Goal: Task Accomplishment & Management: Use online tool/utility

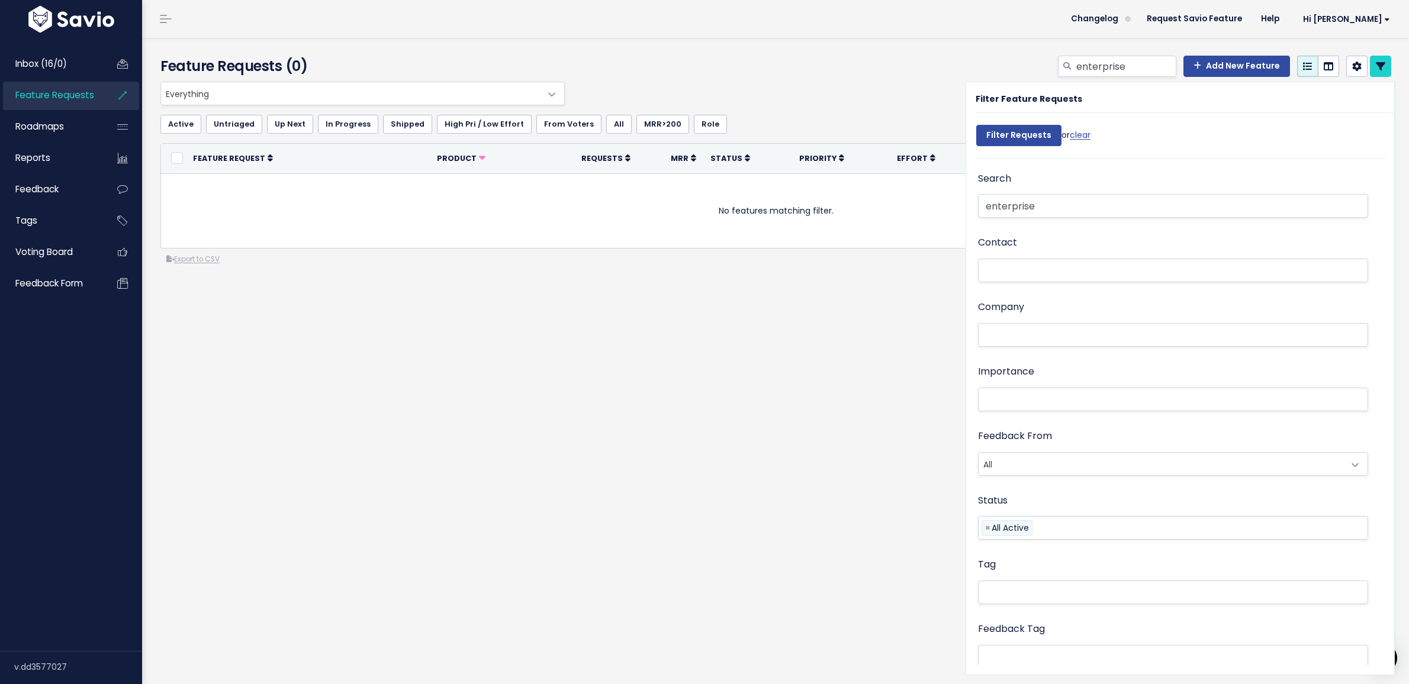
select select
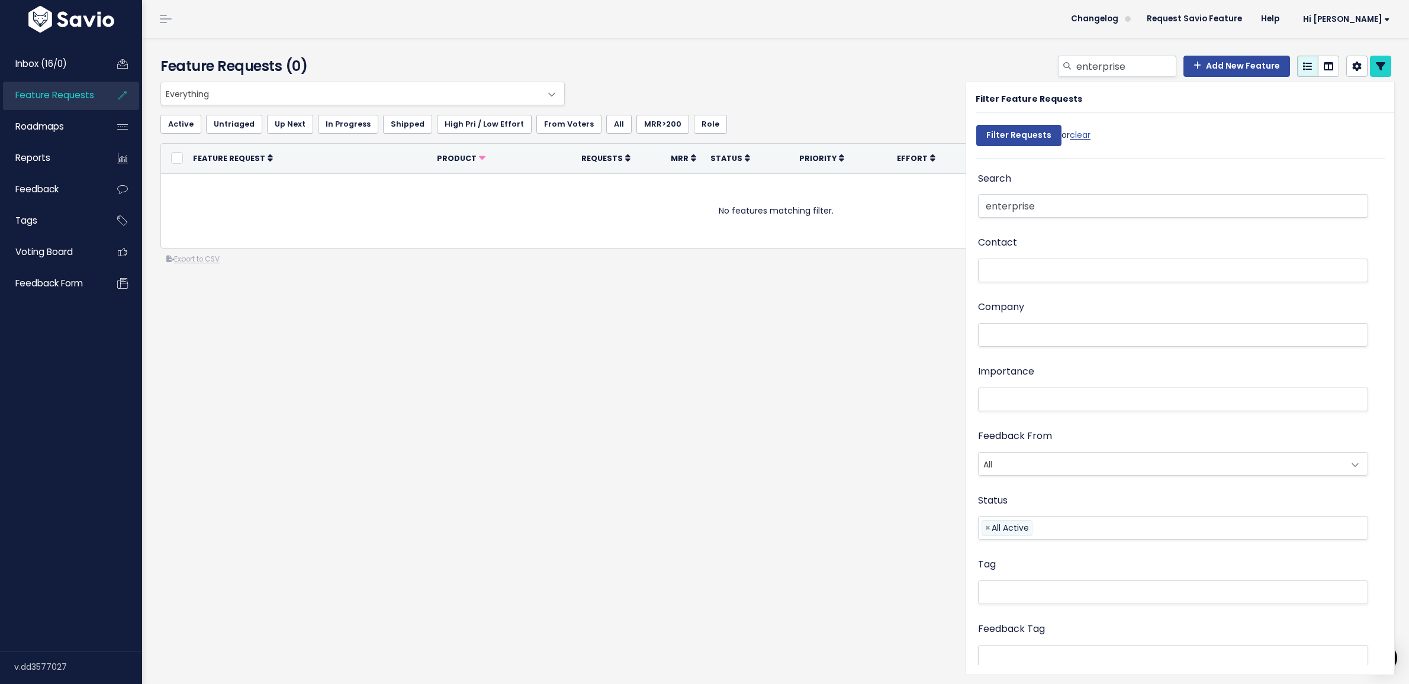
select select
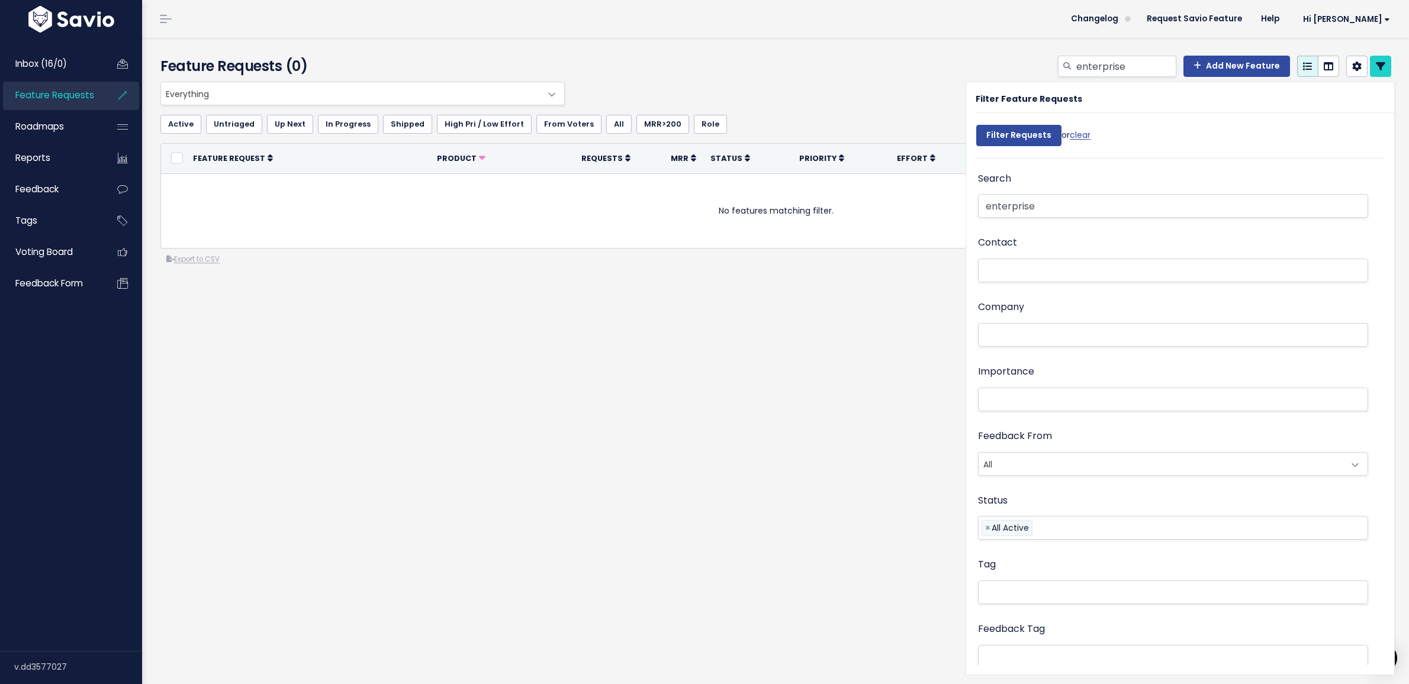
select select
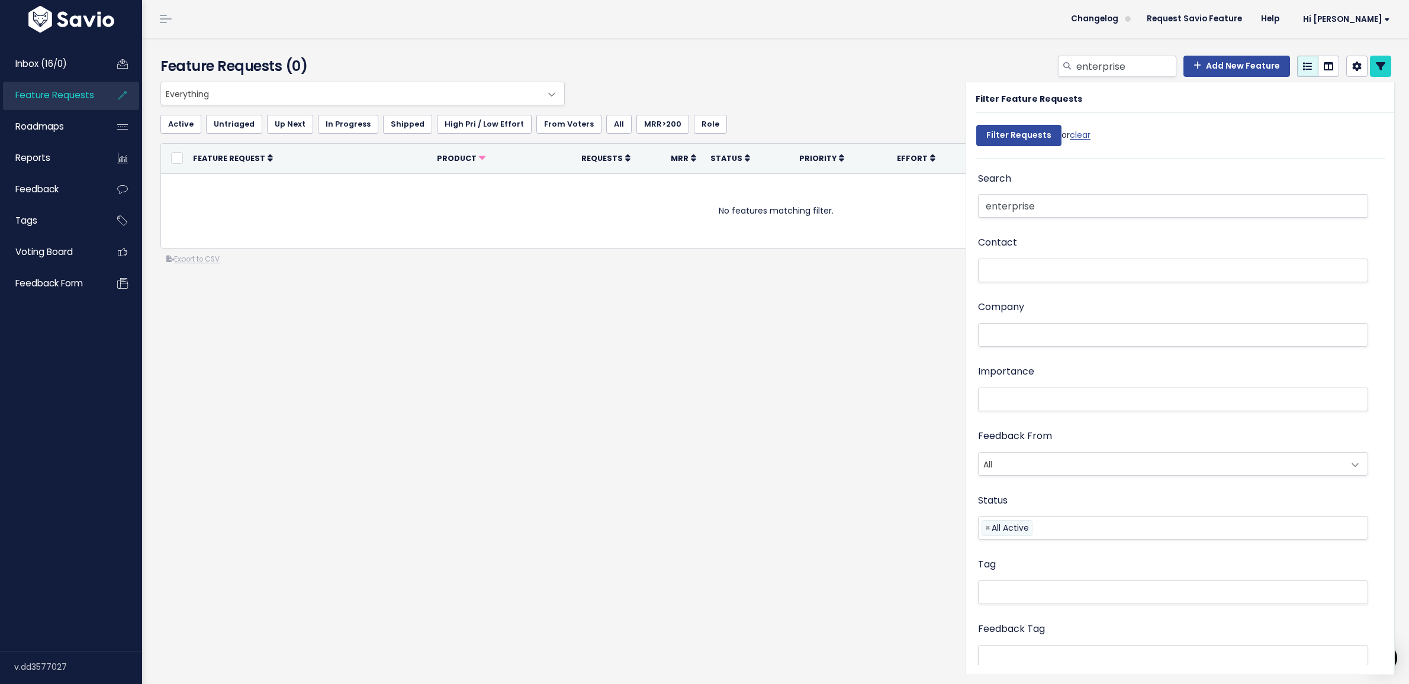
select select
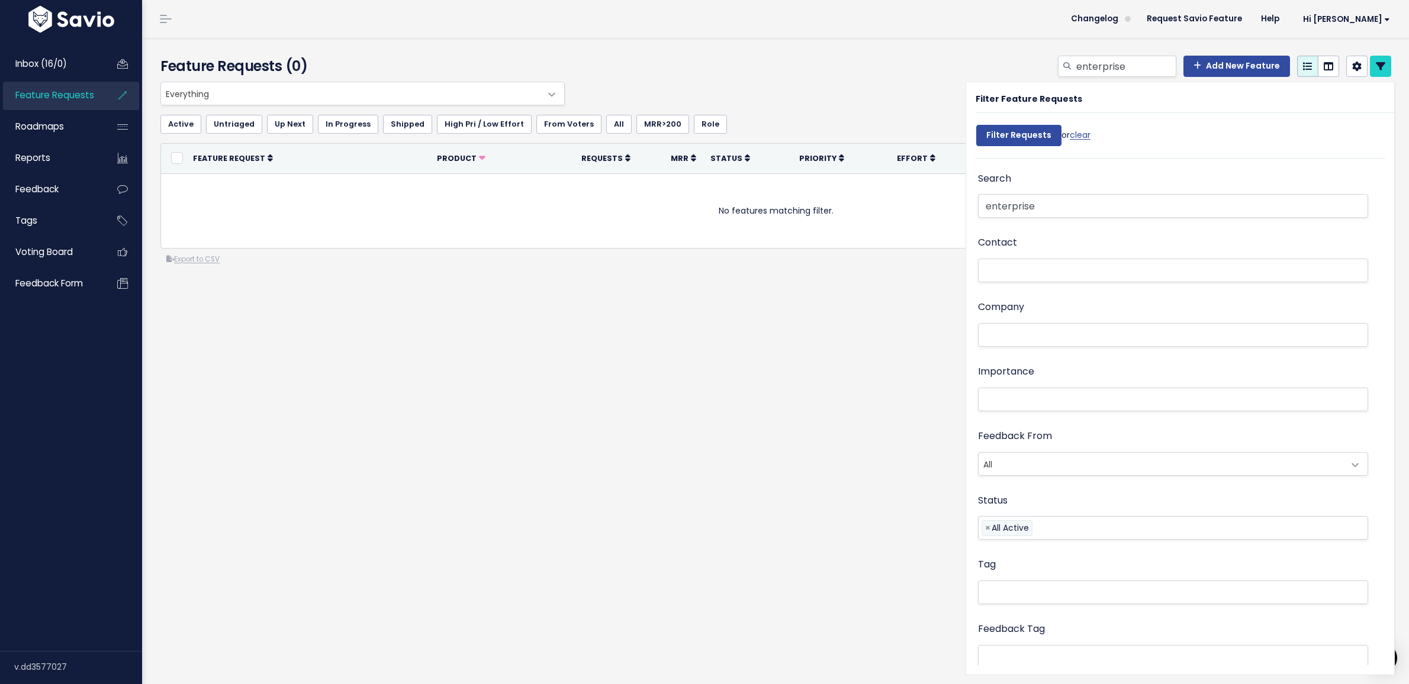
select select
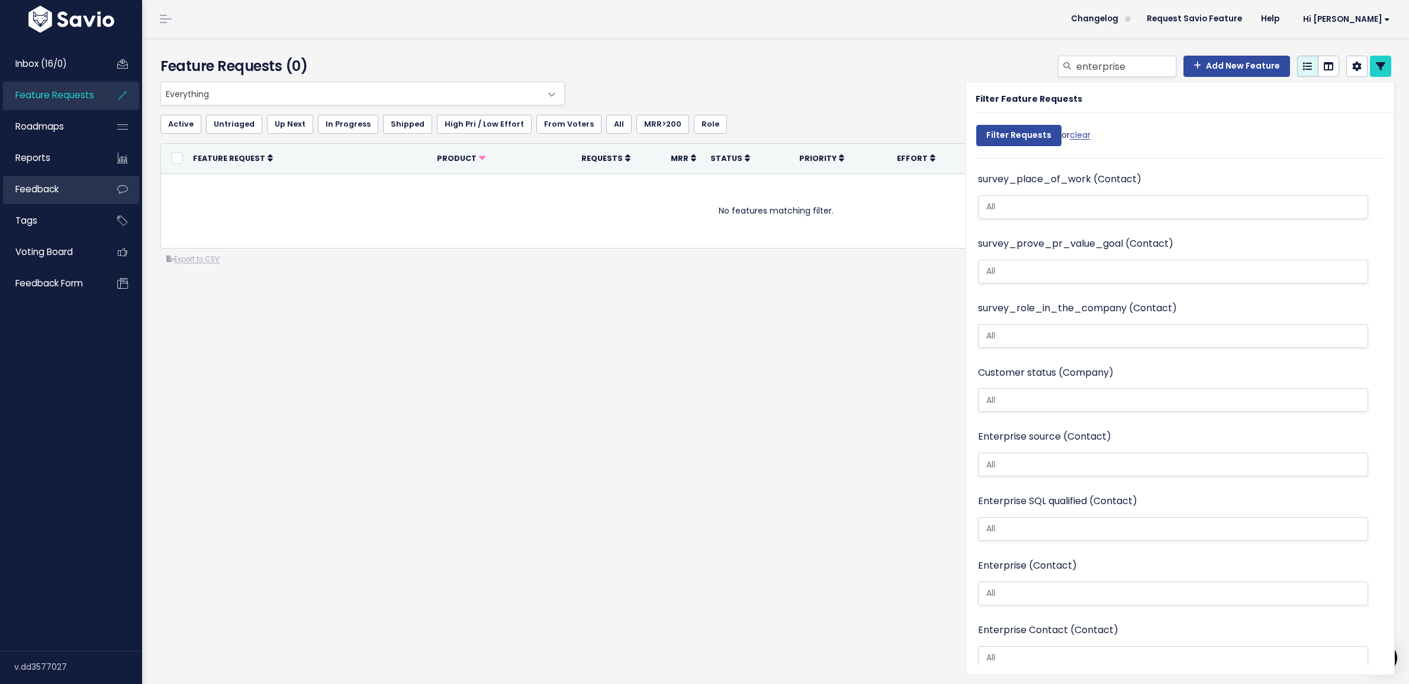
click at [38, 179] on link "Feedback" at bounding box center [50, 189] width 95 height 27
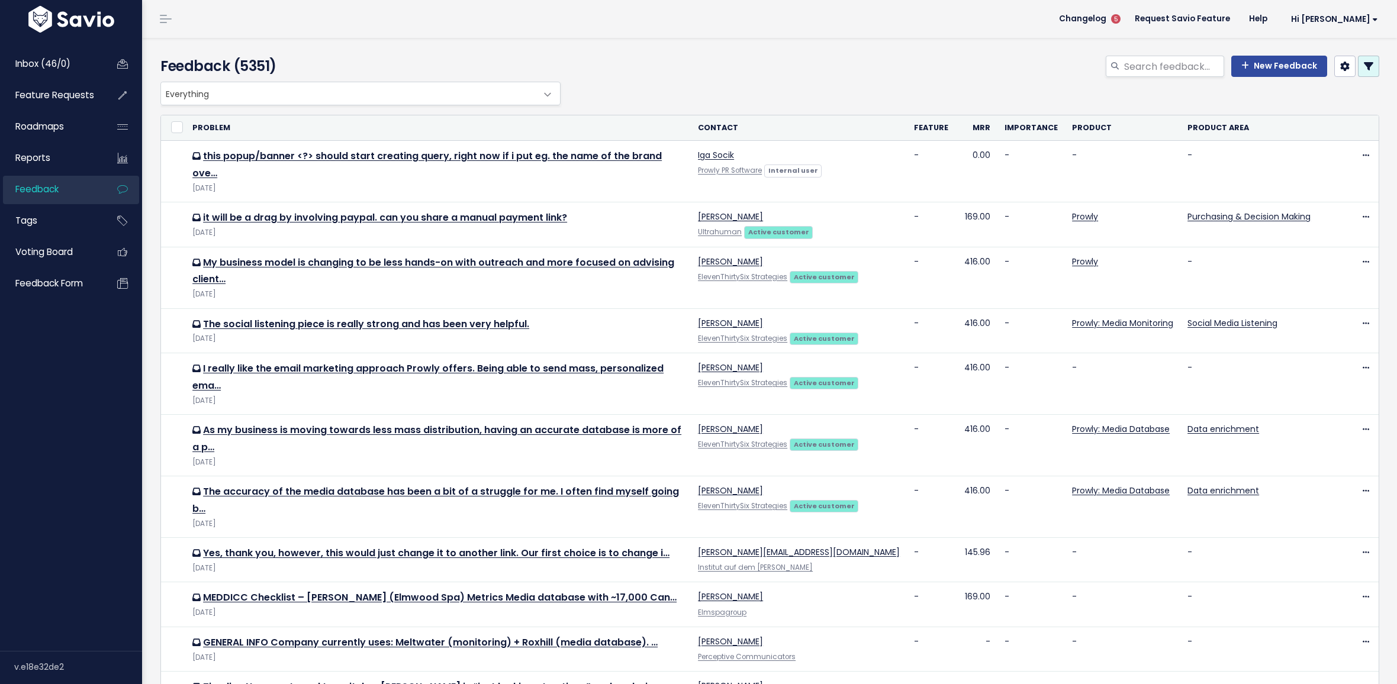
click at [1364, 67] on icon at bounding box center [1368, 66] width 9 height 9
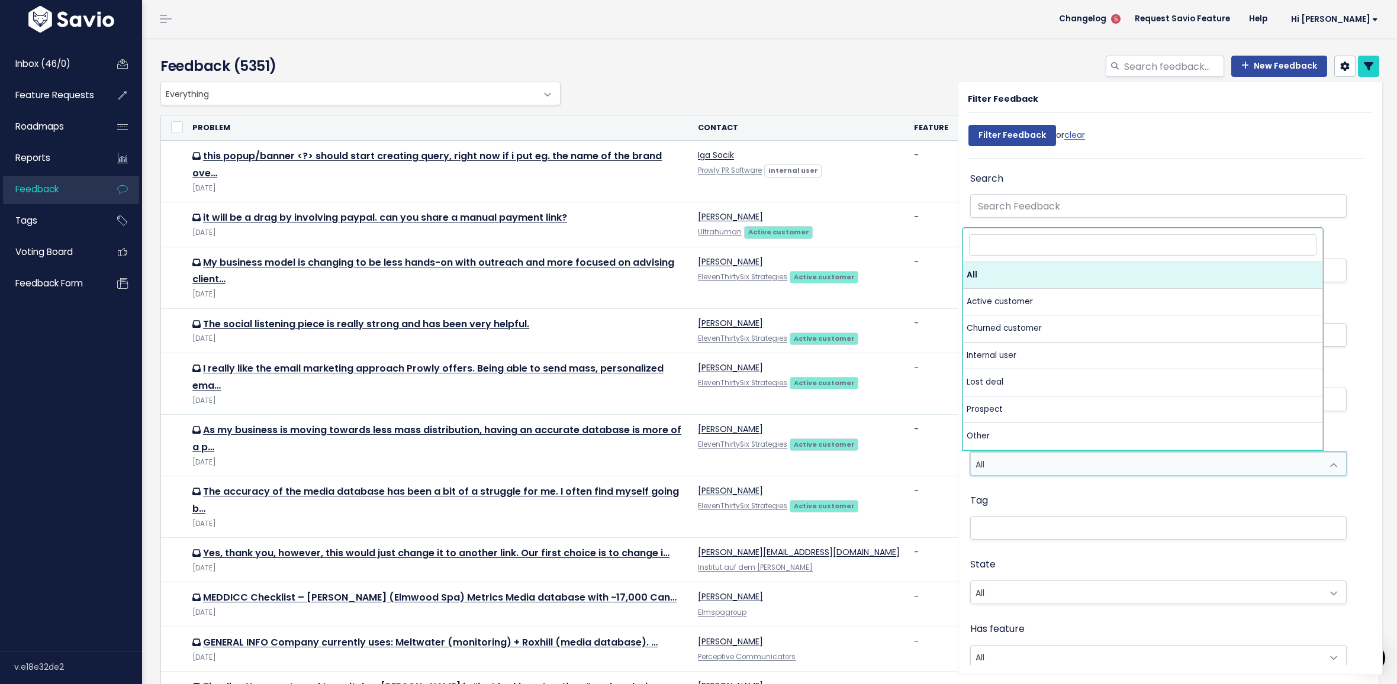
click at [1019, 467] on span "All" at bounding box center [1147, 464] width 352 height 22
click at [1009, 519] on ul at bounding box center [1158, 528] width 375 height 22
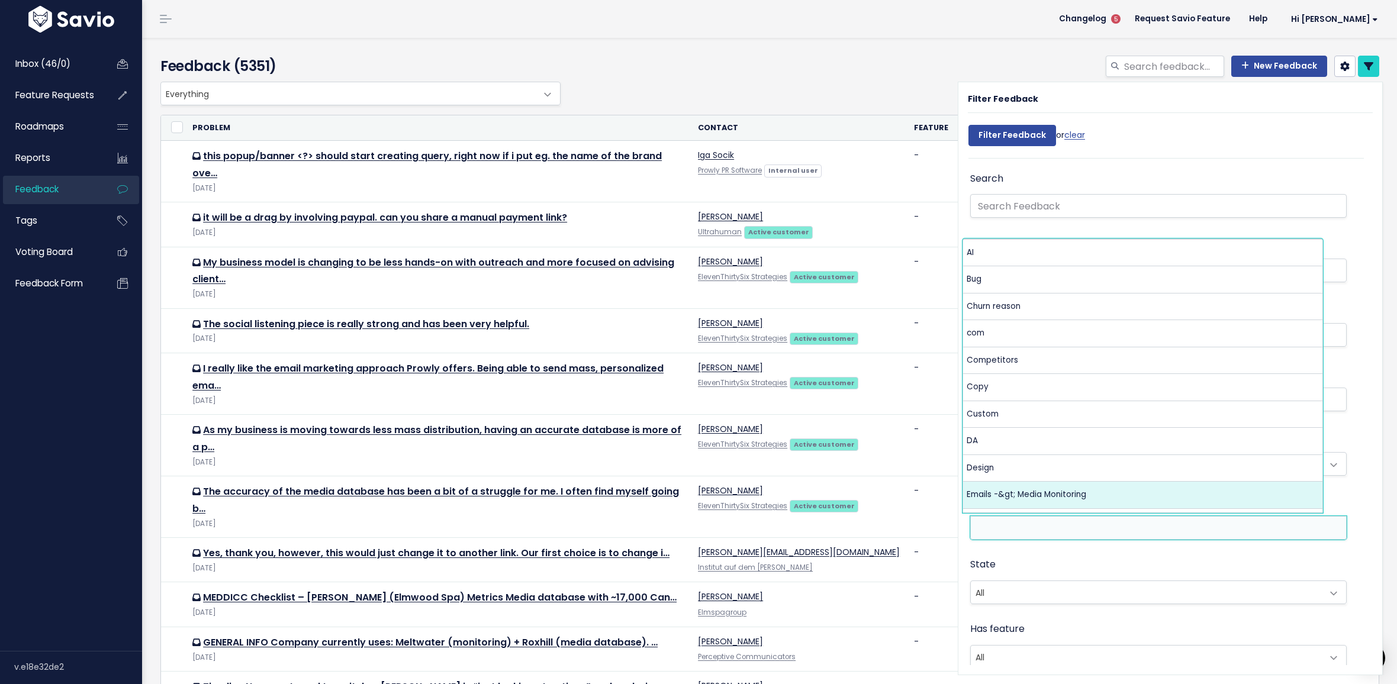
click at [1068, 557] on div "State All Untriaged Snoozed Triaged All" at bounding box center [1158, 582] width 377 height 50
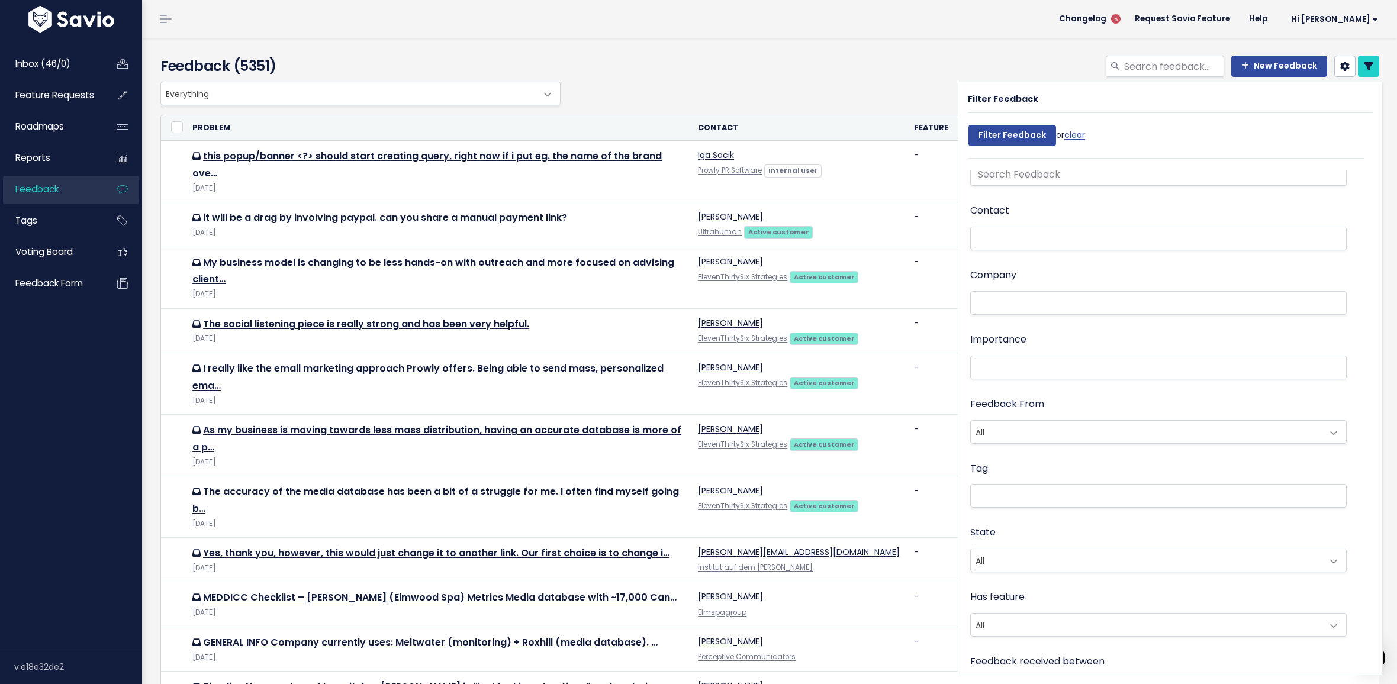
scroll to position [109, 0]
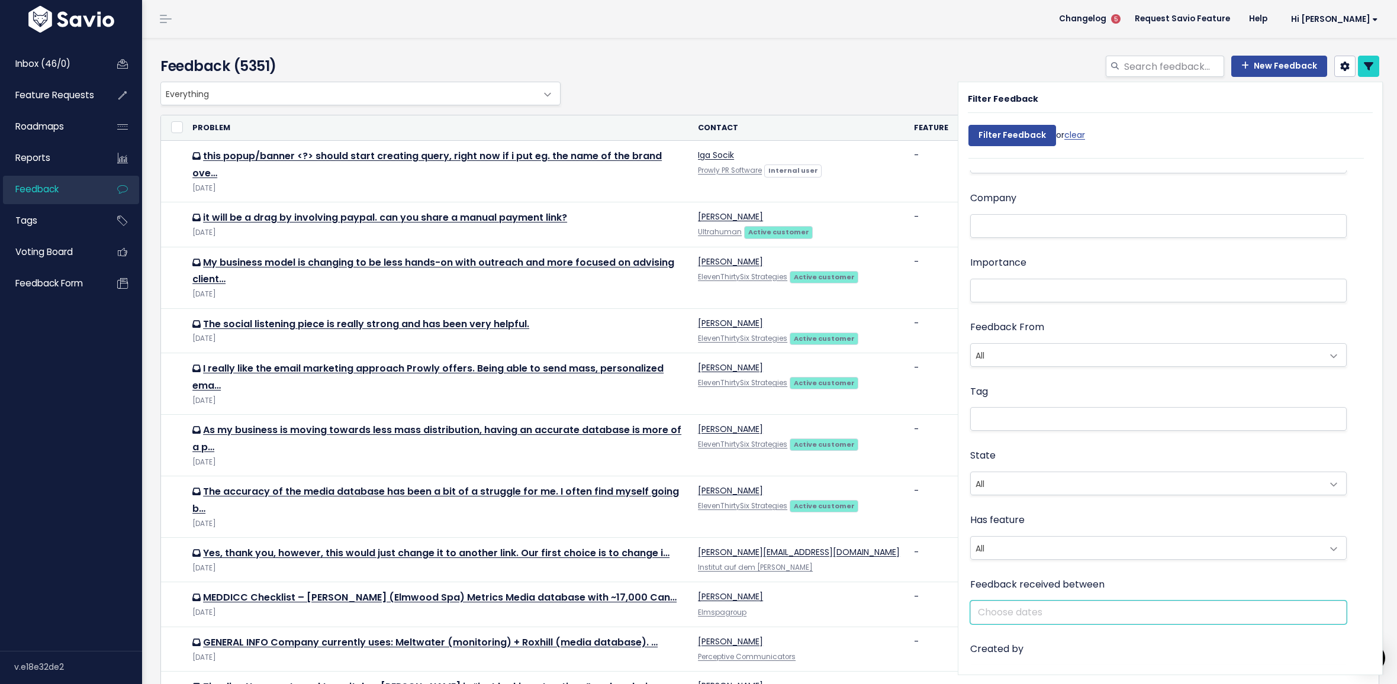
click at [1014, 609] on input "text" at bounding box center [1158, 613] width 377 height 24
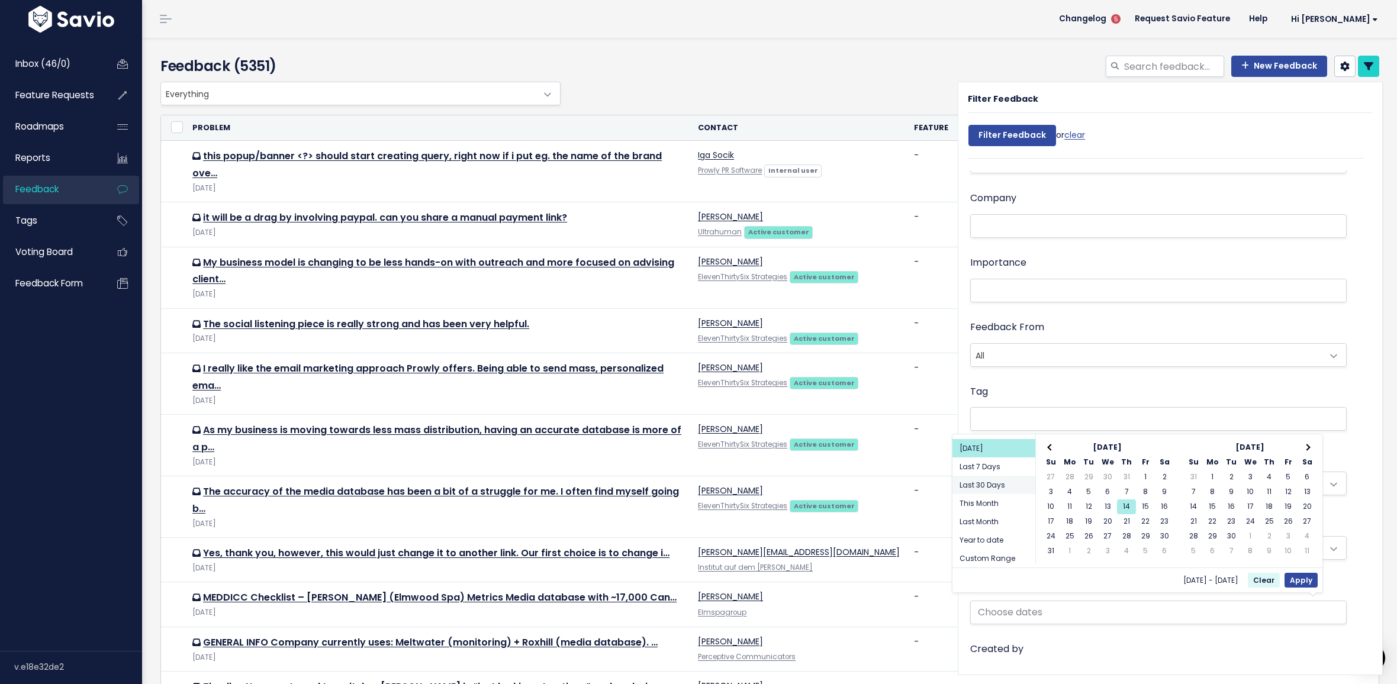
click at [980, 483] on li "Last 30 Days" at bounding box center [994, 485] width 83 height 18
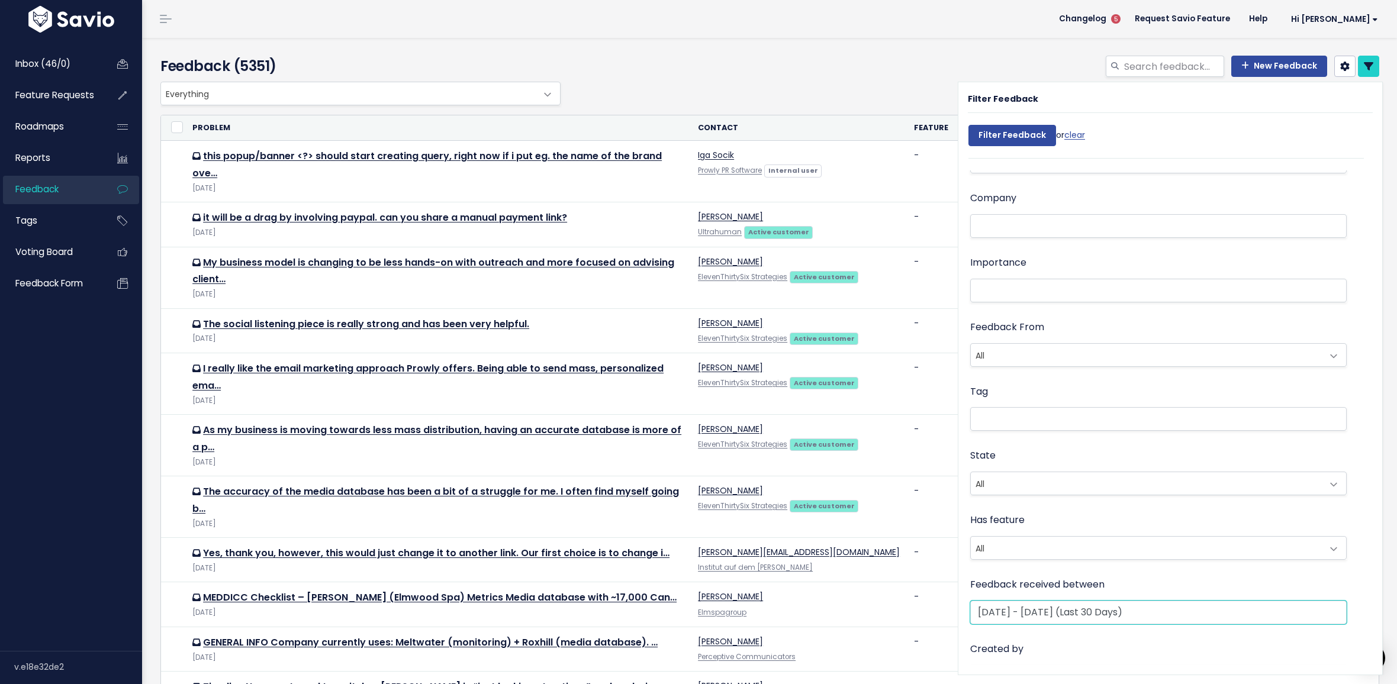
click at [1019, 602] on input "Jul 16 2025 - Aug 14 2025 (Last 30 Days)" at bounding box center [1158, 613] width 377 height 24
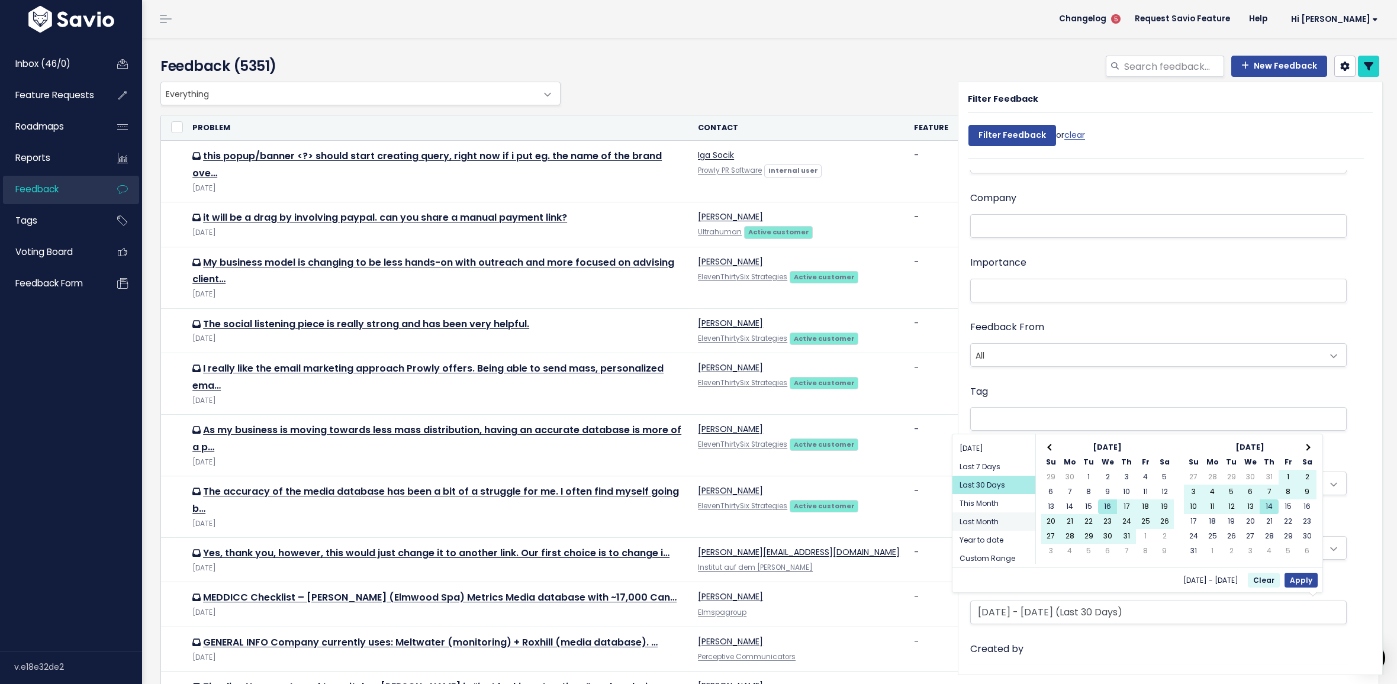
click at [993, 522] on li "Last Month" at bounding box center [994, 522] width 83 height 18
type input "[DATE] - [DATE] (Last Month)"
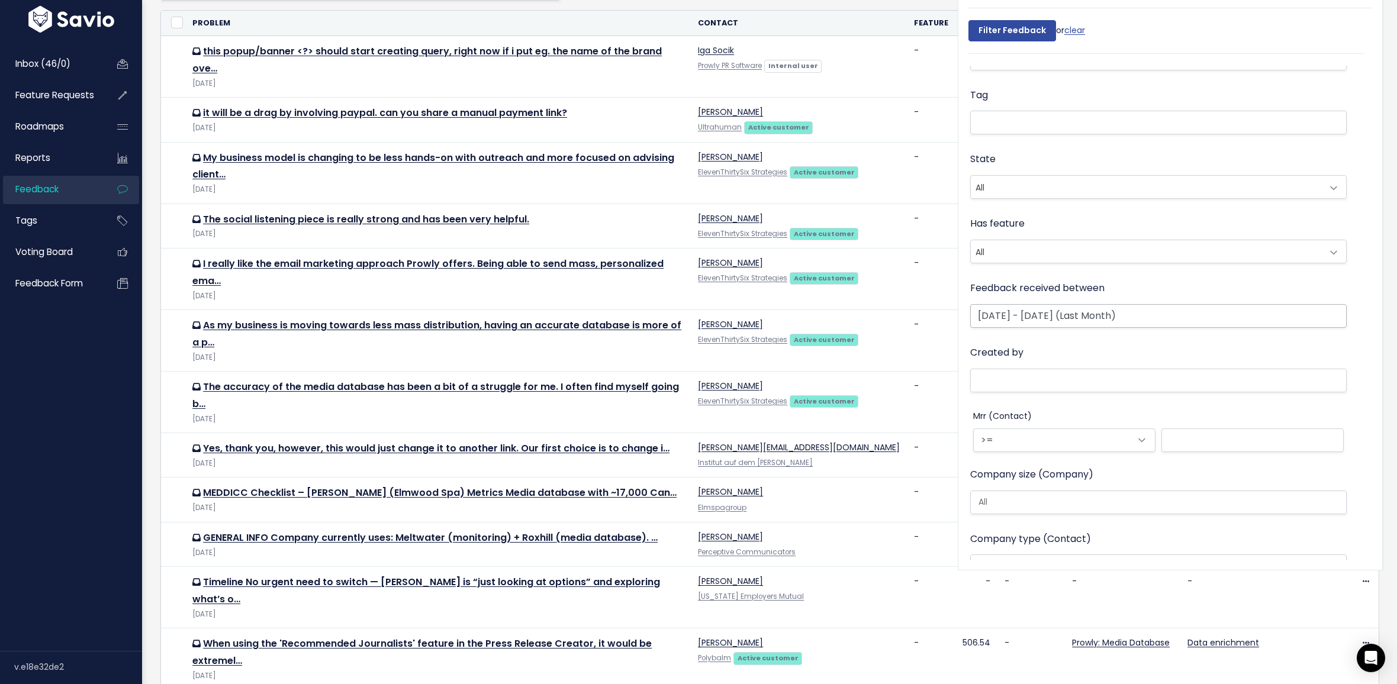
scroll to position [159, 0]
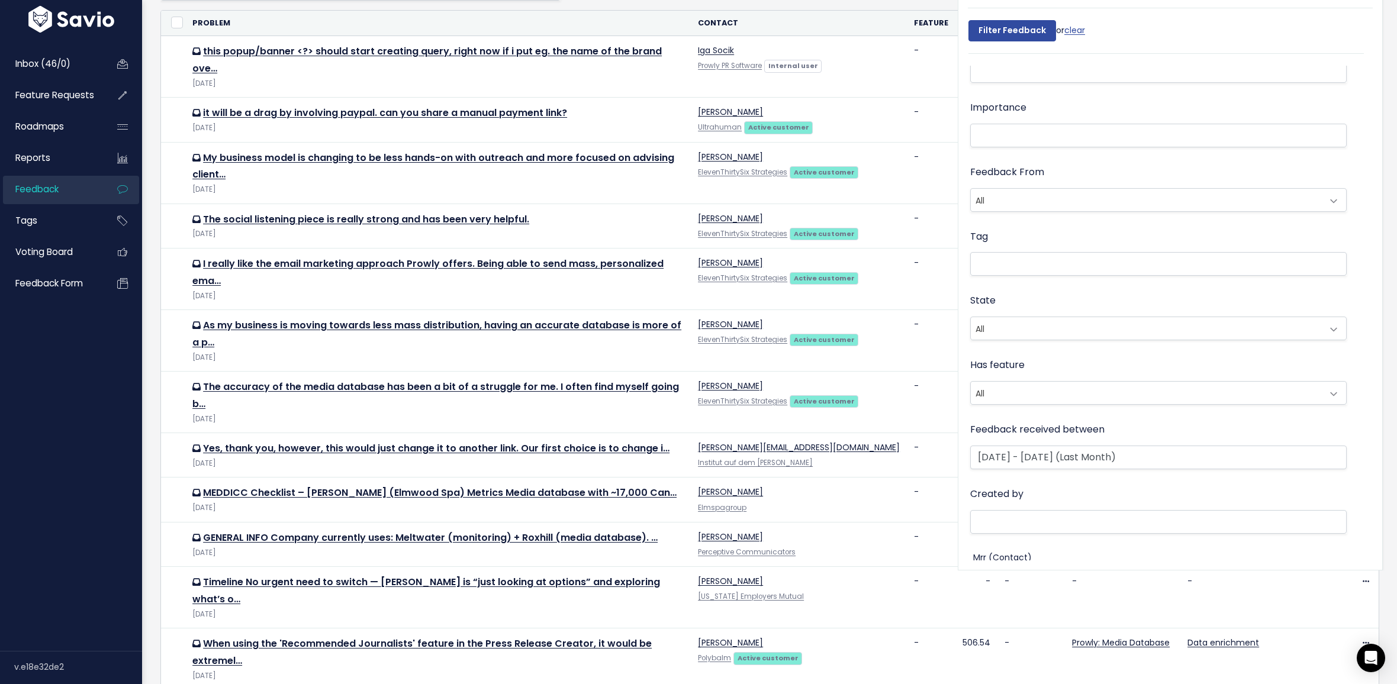
click at [1002, 283] on div "Tag" at bounding box center [1158, 261] width 377 height 65
click at [1005, 264] on li at bounding box center [1156, 264] width 364 height 12
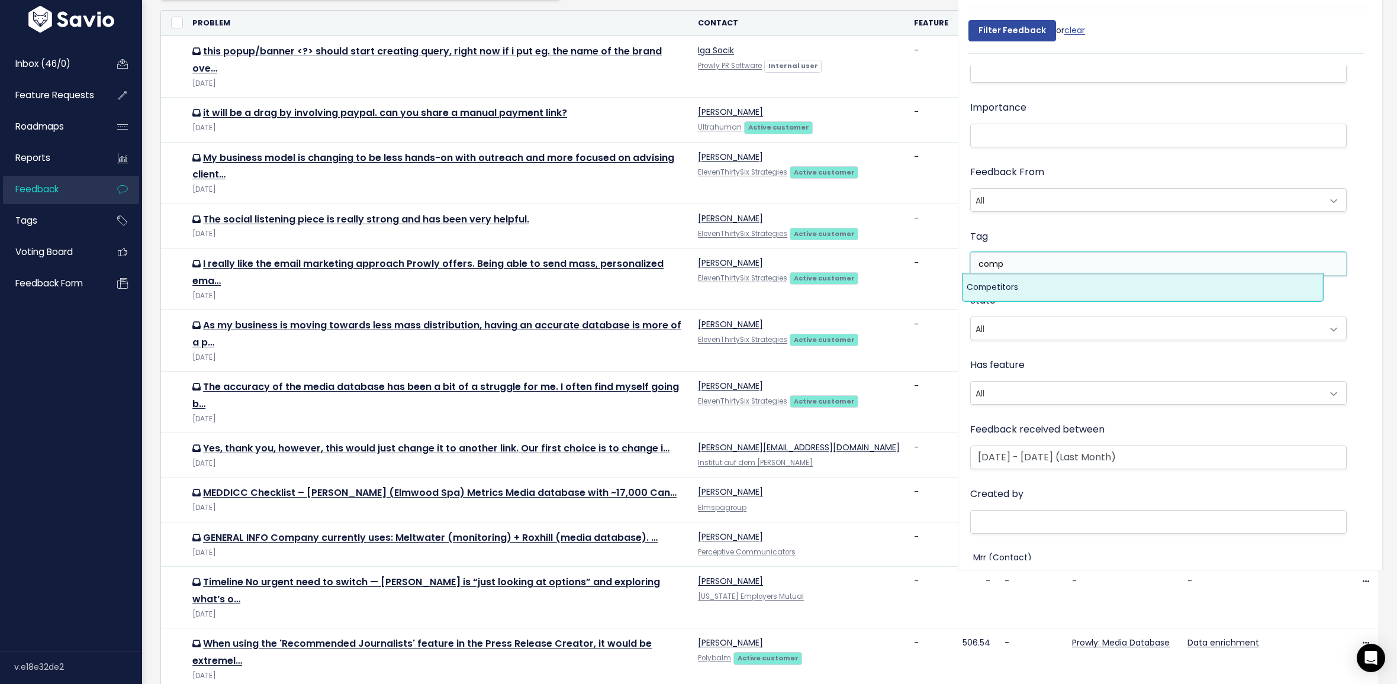
type input "comp"
select select "7978"
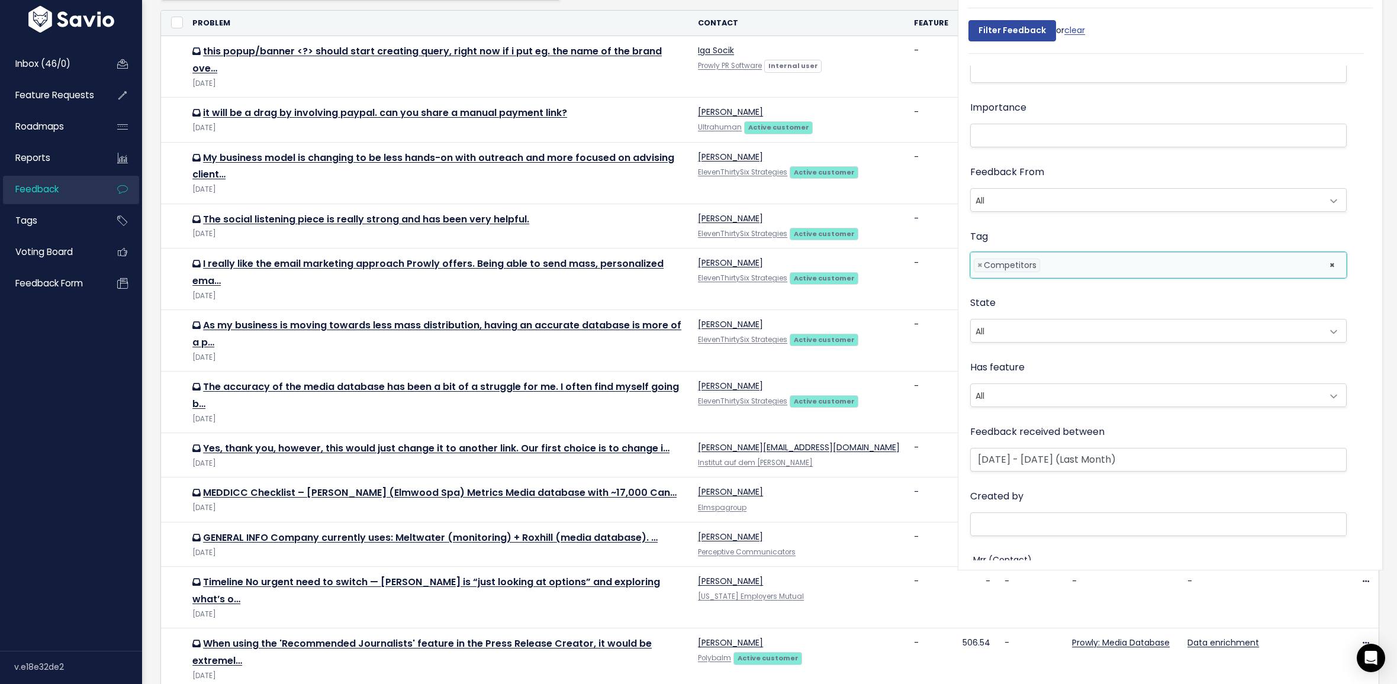
scroll to position [223, 0]
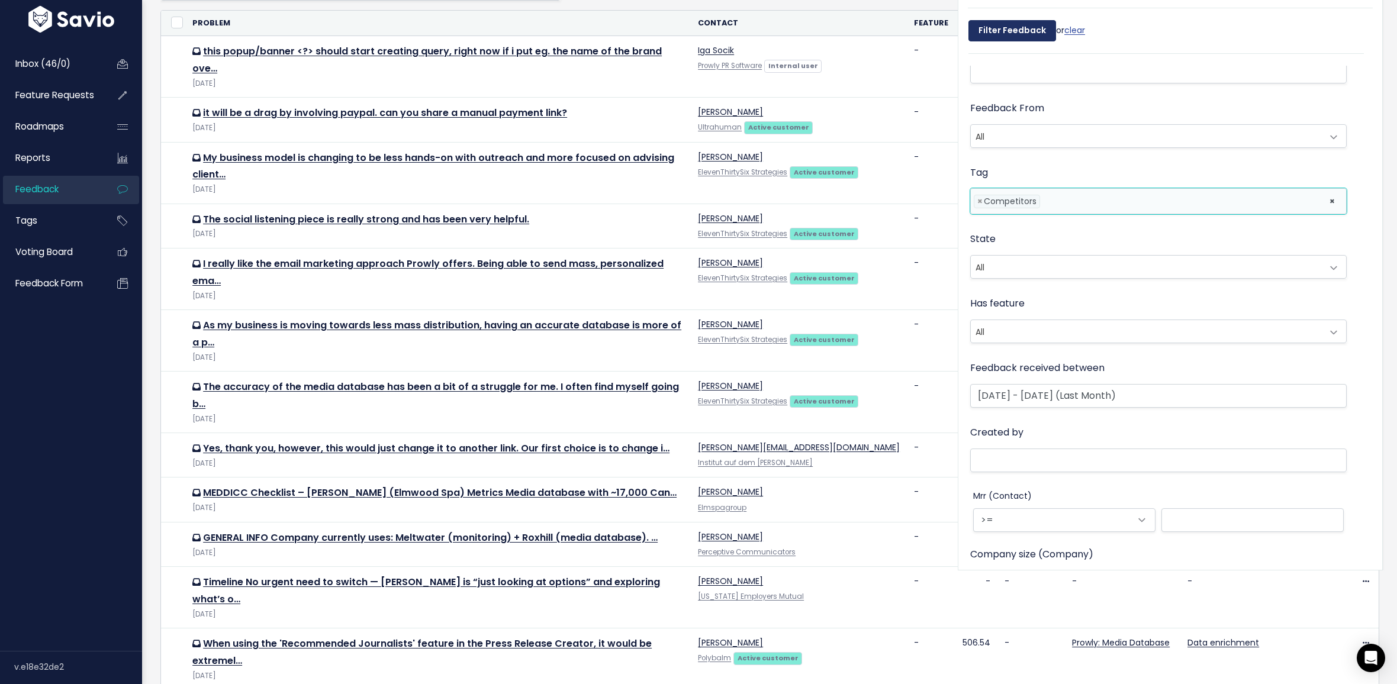
click at [1019, 30] on input "Filter Feedback" at bounding box center [1013, 30] width 88 height 21
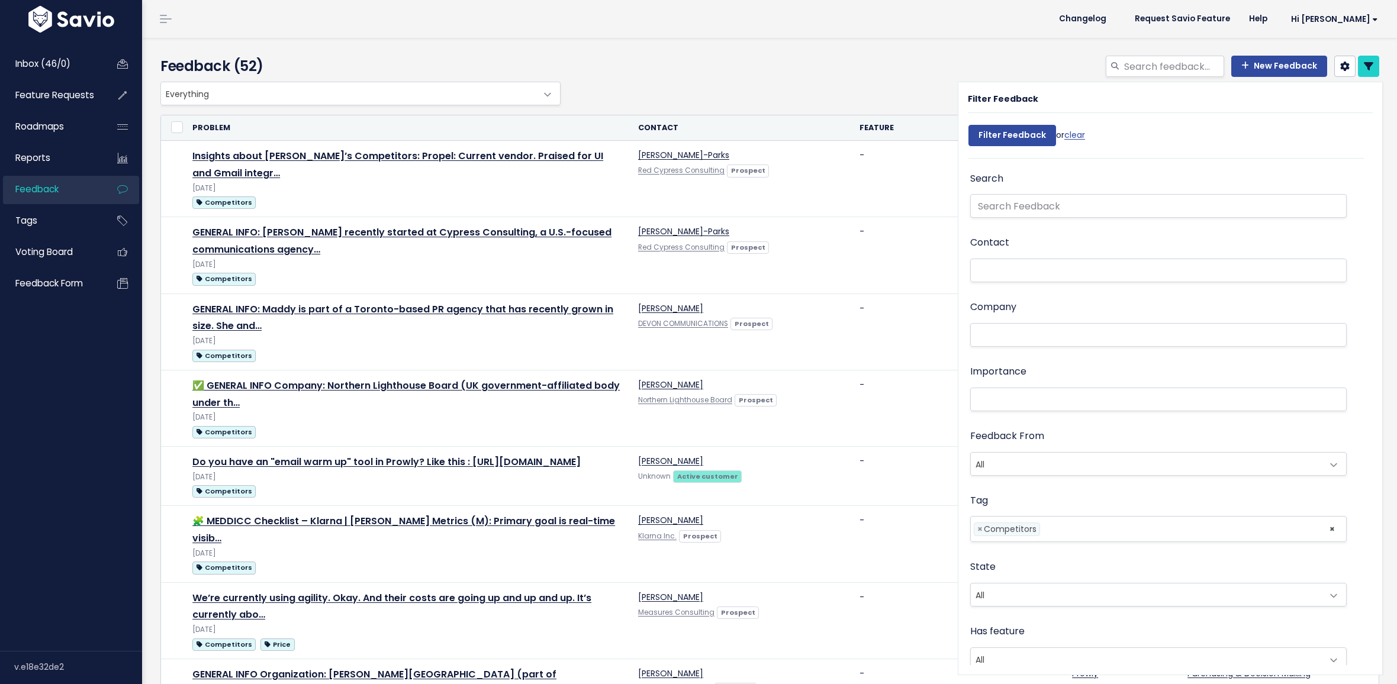
select select
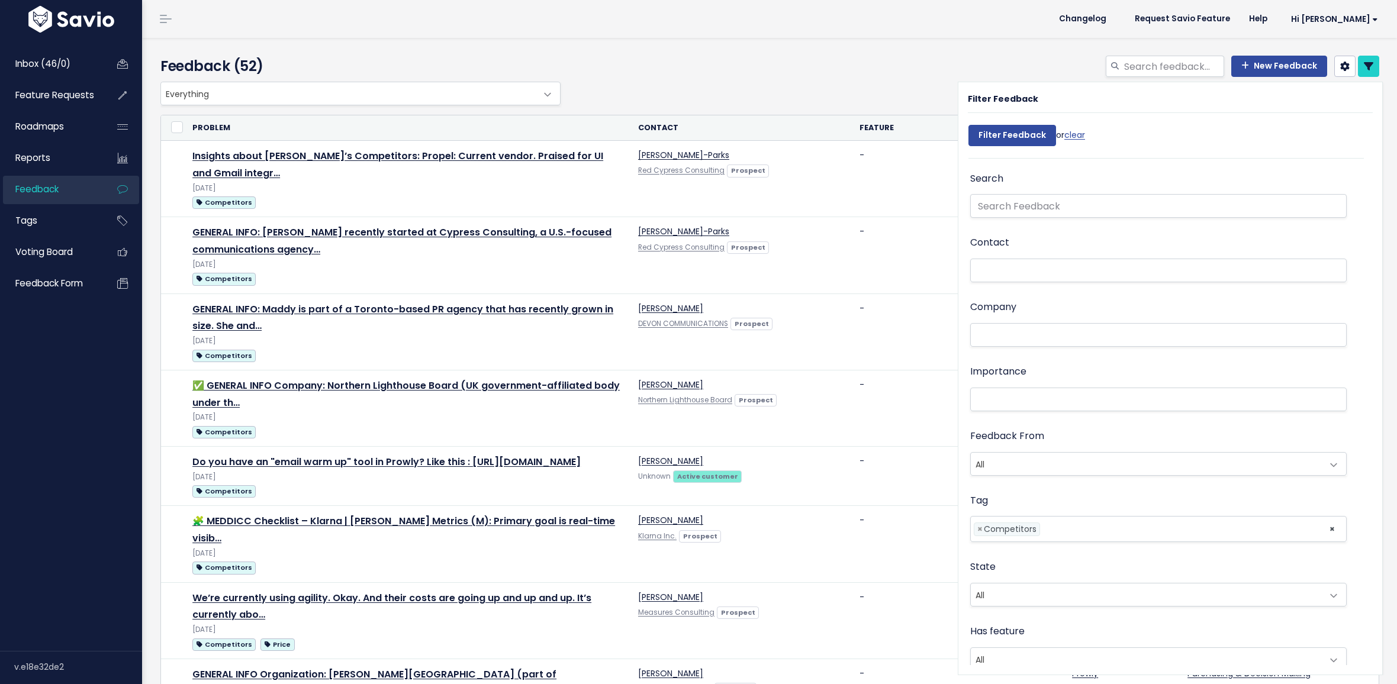
select select
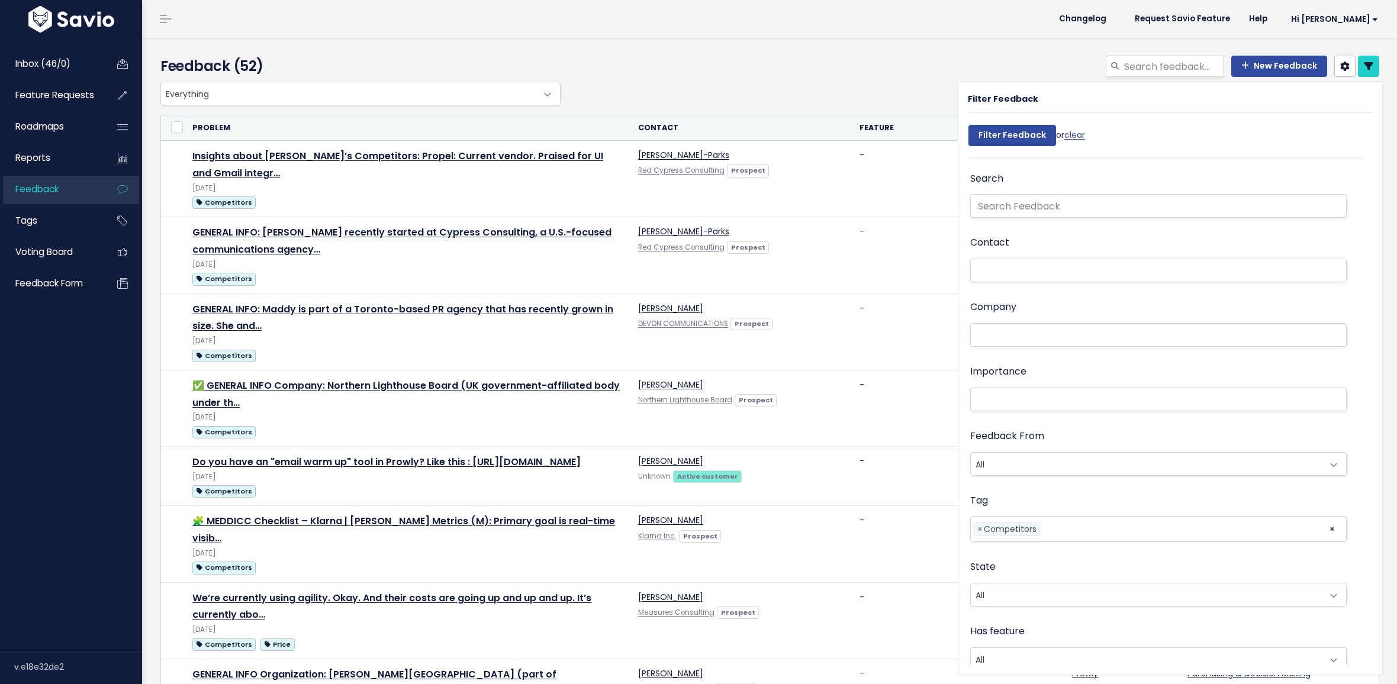
select select
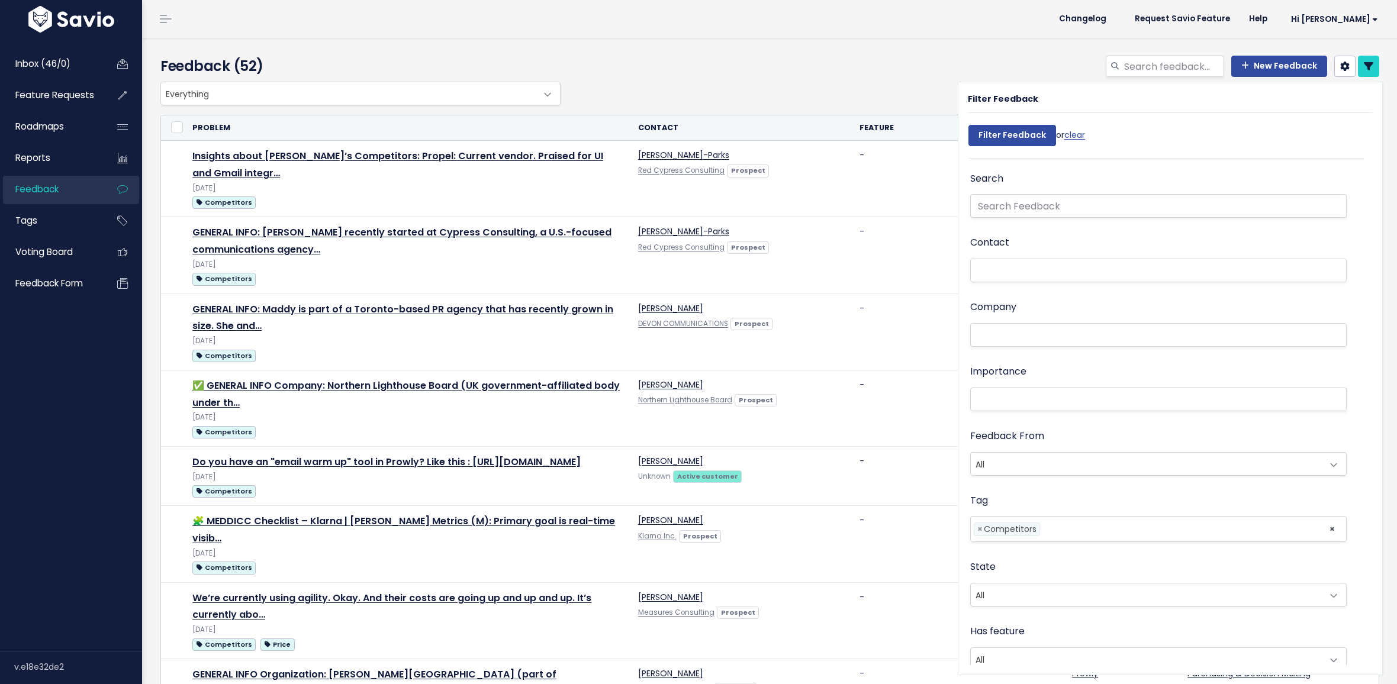
select select
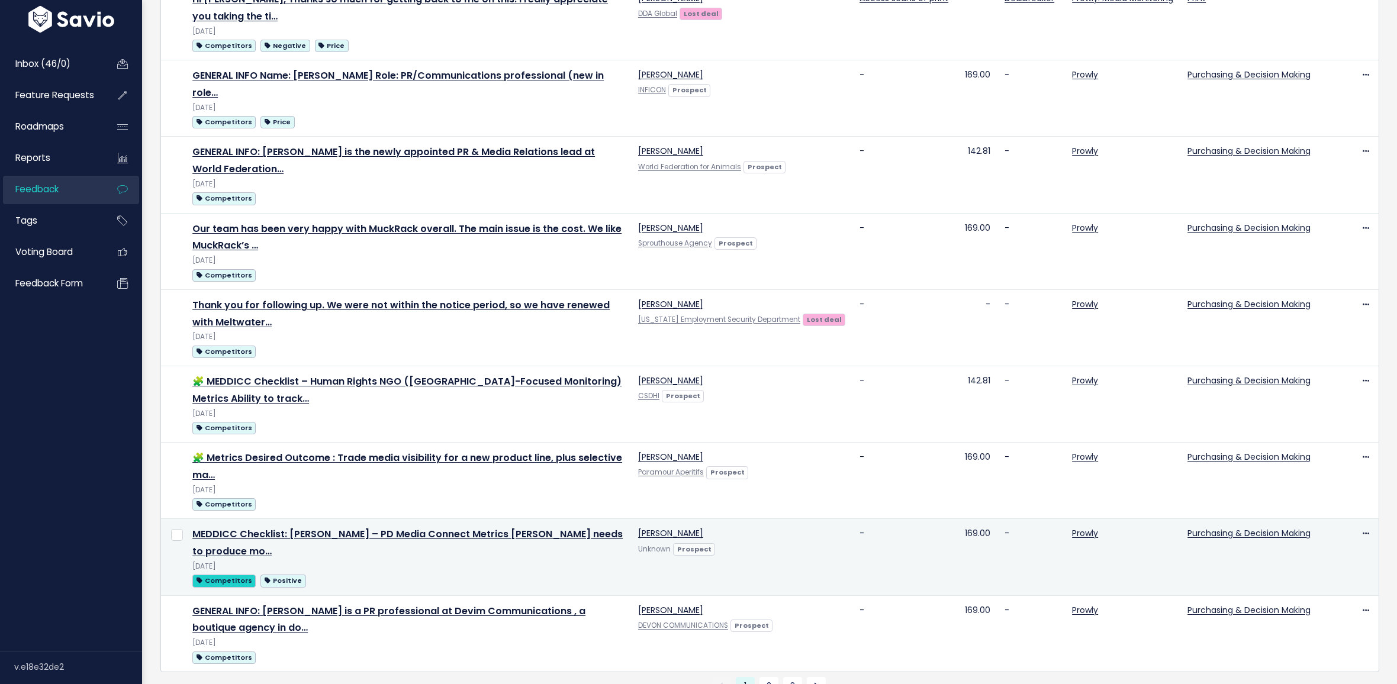
scroll to position [991, 0]
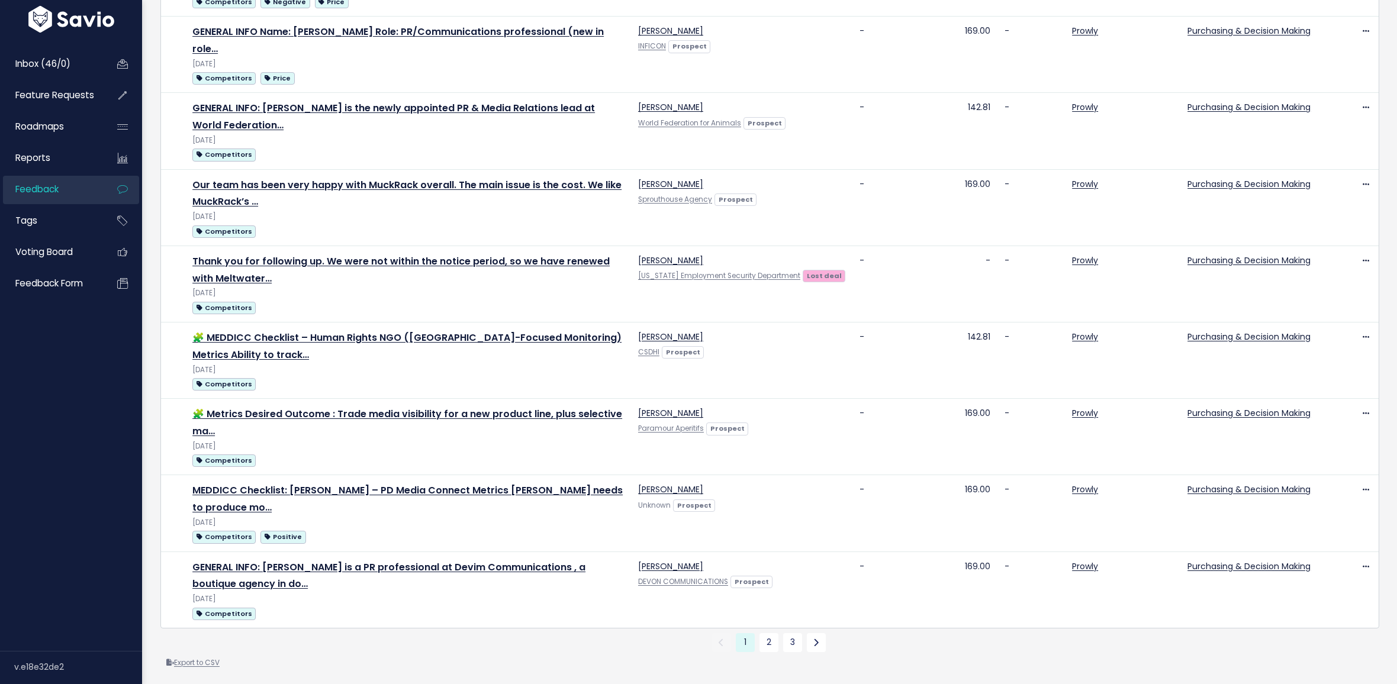
click at [207, 658] on link "Export to CSV" at bounding box center [192, 662] width 53 height 9
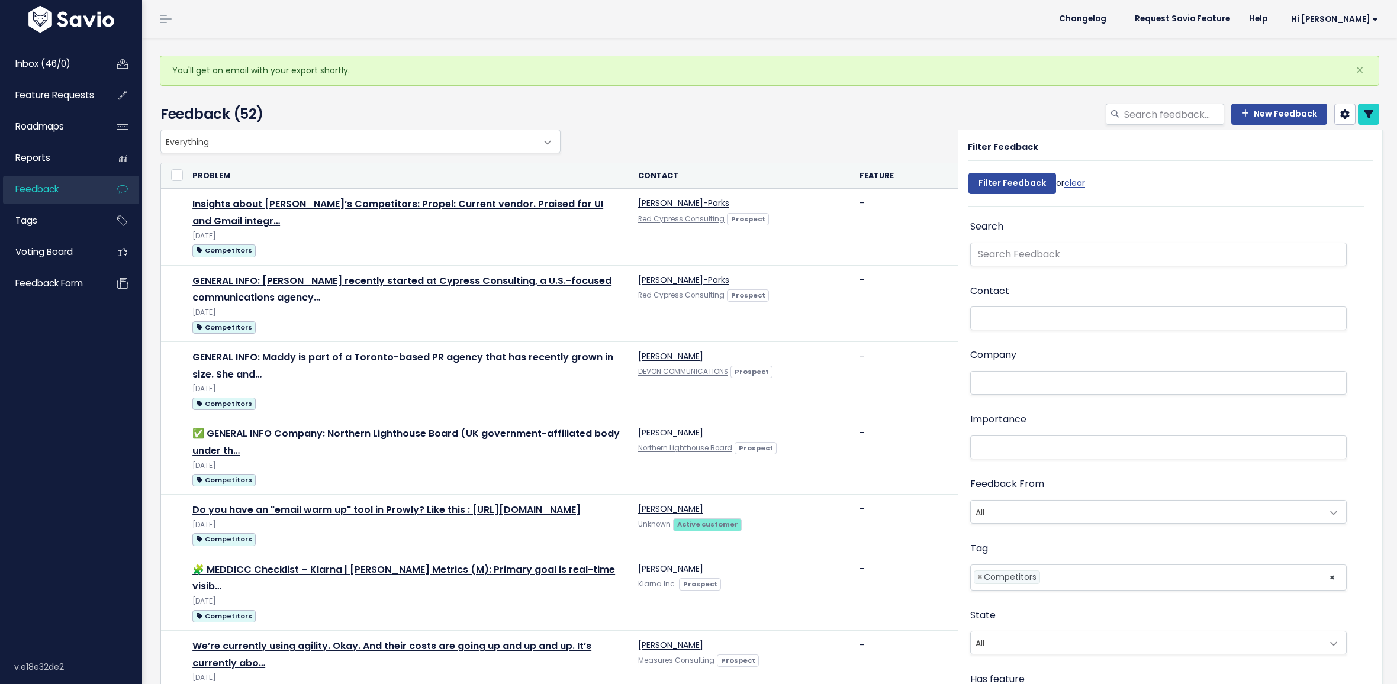
select select
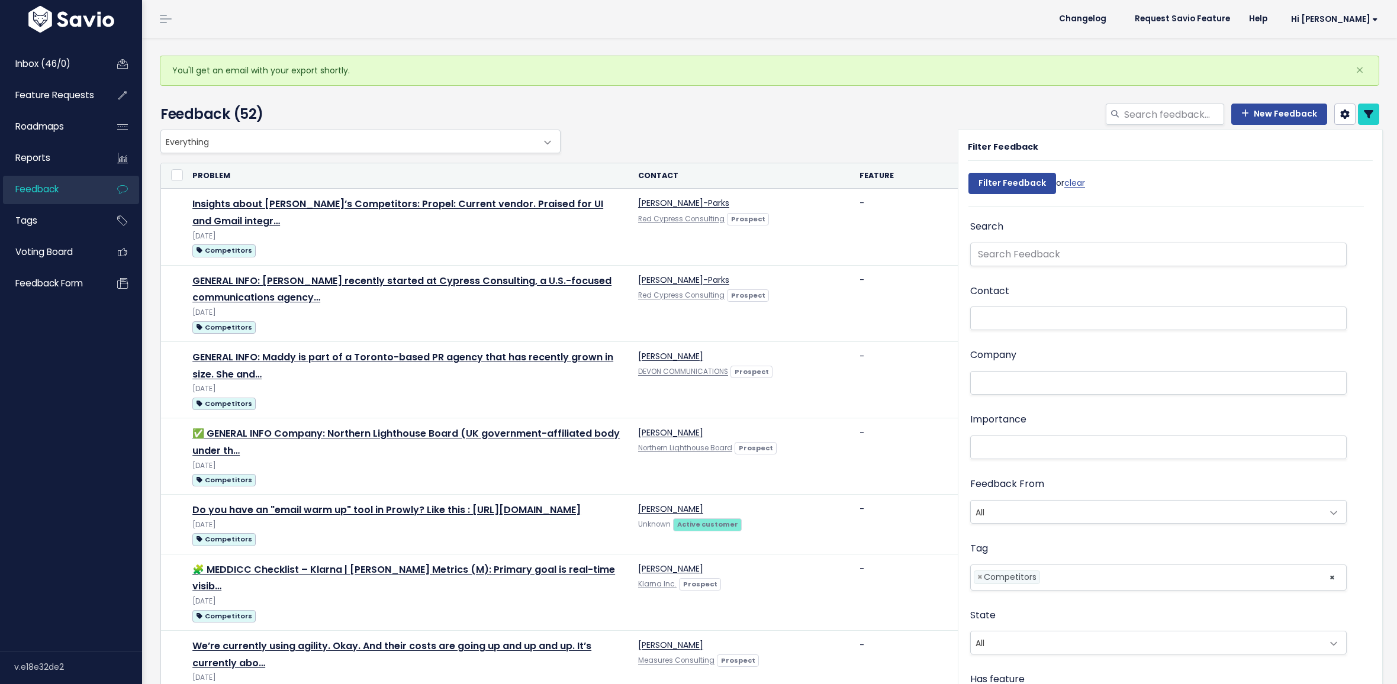
select select
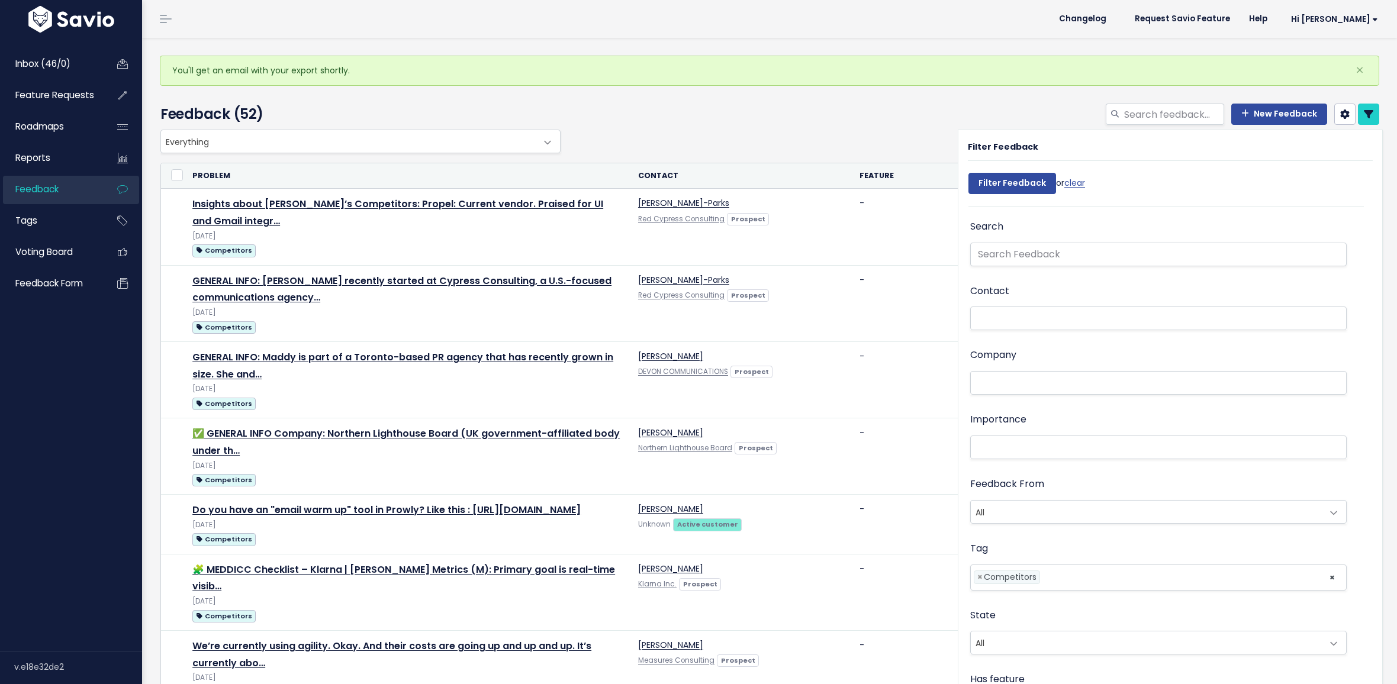
select select
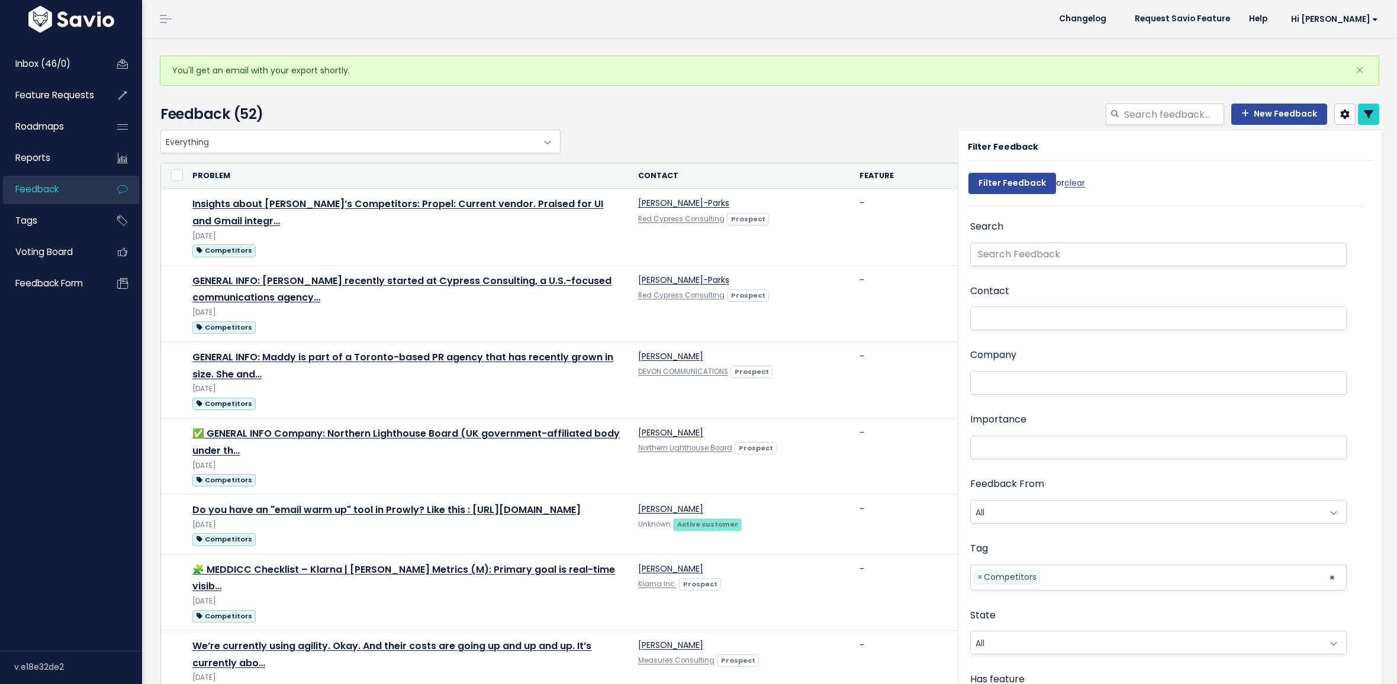
select select
